Goal: Task Accomplishment & Management: Use online tool/utility

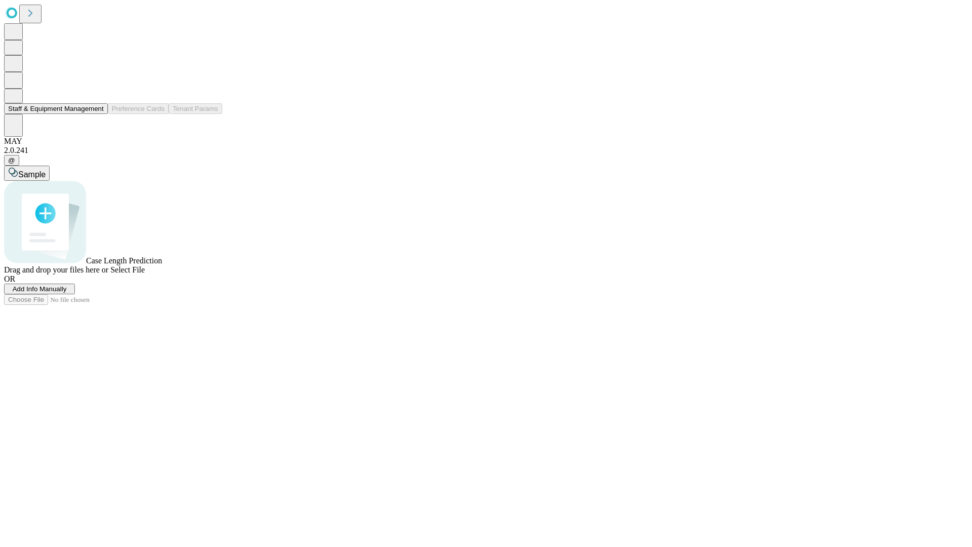
click at [97, 114] on button "Staff & Equipment Management" at bounding box center [56, 108] width 104 height 11
